Goal: Navigation & Orientation: Locate item on page

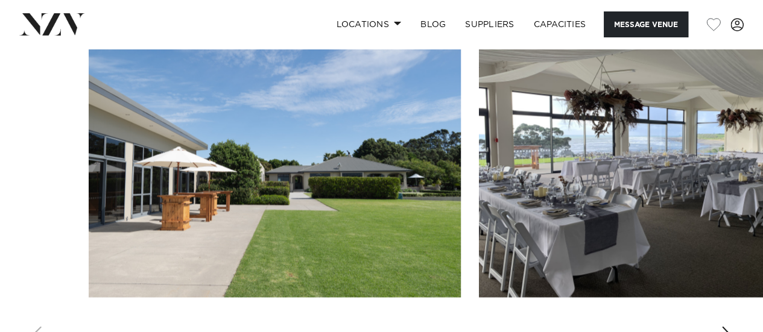
scroll to position [884, 0]
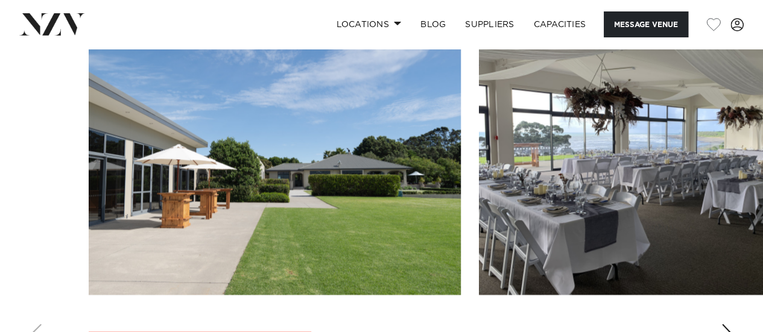
click at [310, 174] on img "1 / 4" at bounding box center [275, 158] width 372 height 273
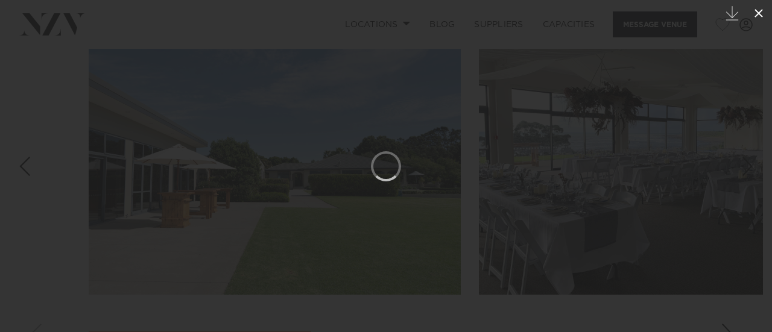
click at [757, 13] on icon at bounding box center [759, 13] width 14 height 14
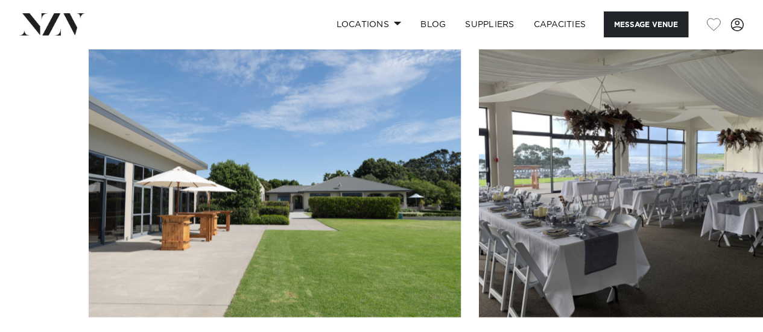
scroll to position [952, 0]
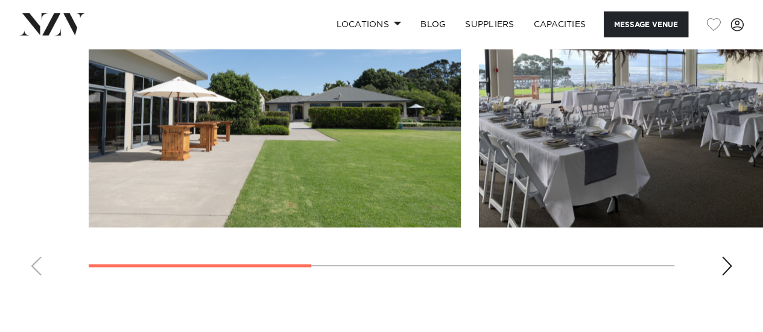
click at [728, 266] on div "Next slide" at bounding box center [727, 265] width 12 height 19
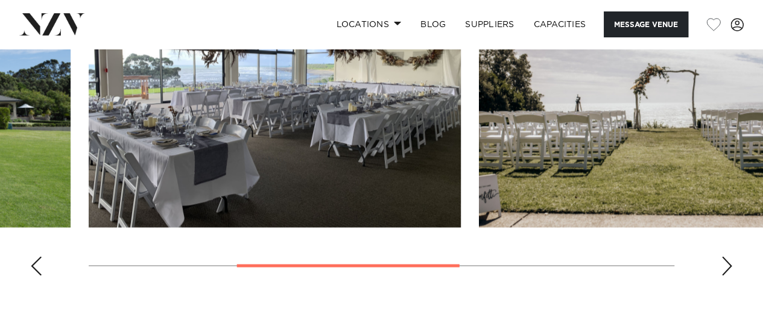
click at [728, 266] on div "Next slide" at bounding box center [727, 265] width 12 height 19
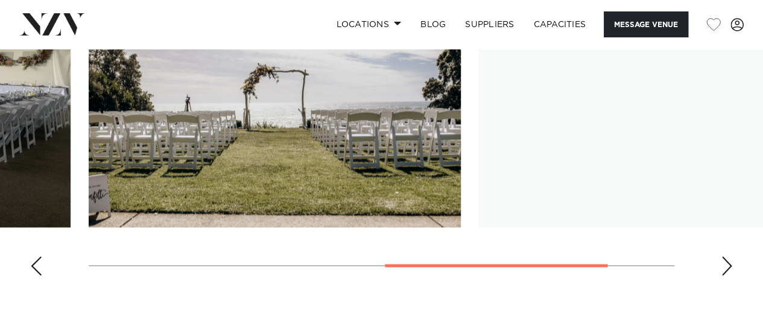
click at [728, 266] on div "Next slide" at bounding box center [727, 265] width 12 height 19
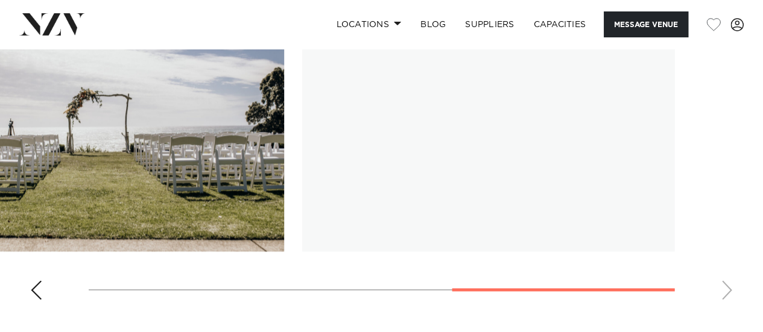
scroll to position [928, 0]
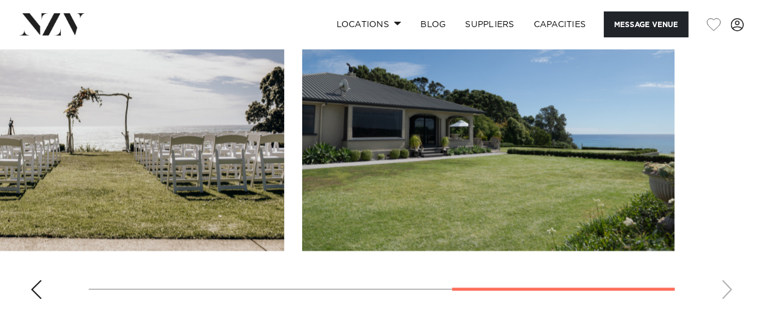
click at [39, 291] on div "Previous slide" at bounding box center [36, 289] width 12 height 19
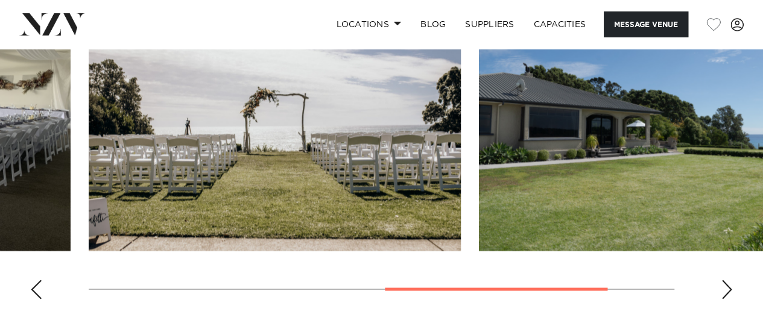
click at [39, 291] on div "Previous slide" at bounding box center [36, 289] width 12 height 19
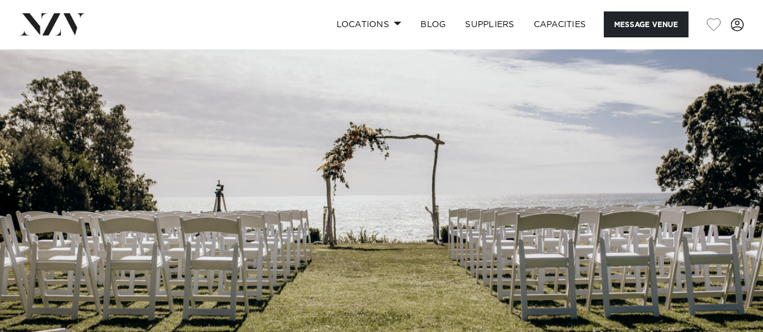
scroll to position [0, 0]
